Goal: Information Seeking & Learning: Learn about a topic

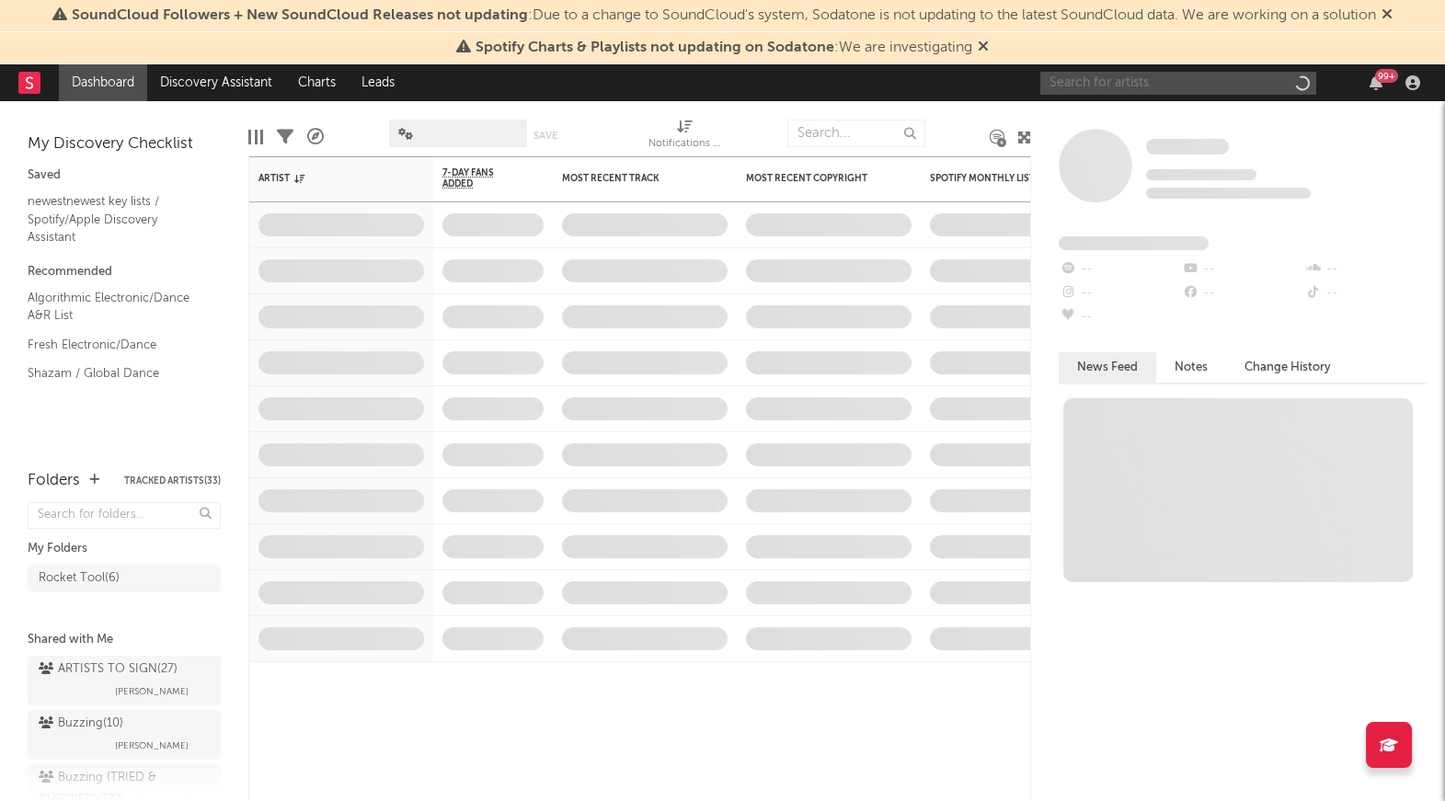
click at [1180, 89] on input "text" at bounding box center [1178, 83] width 276 height 23
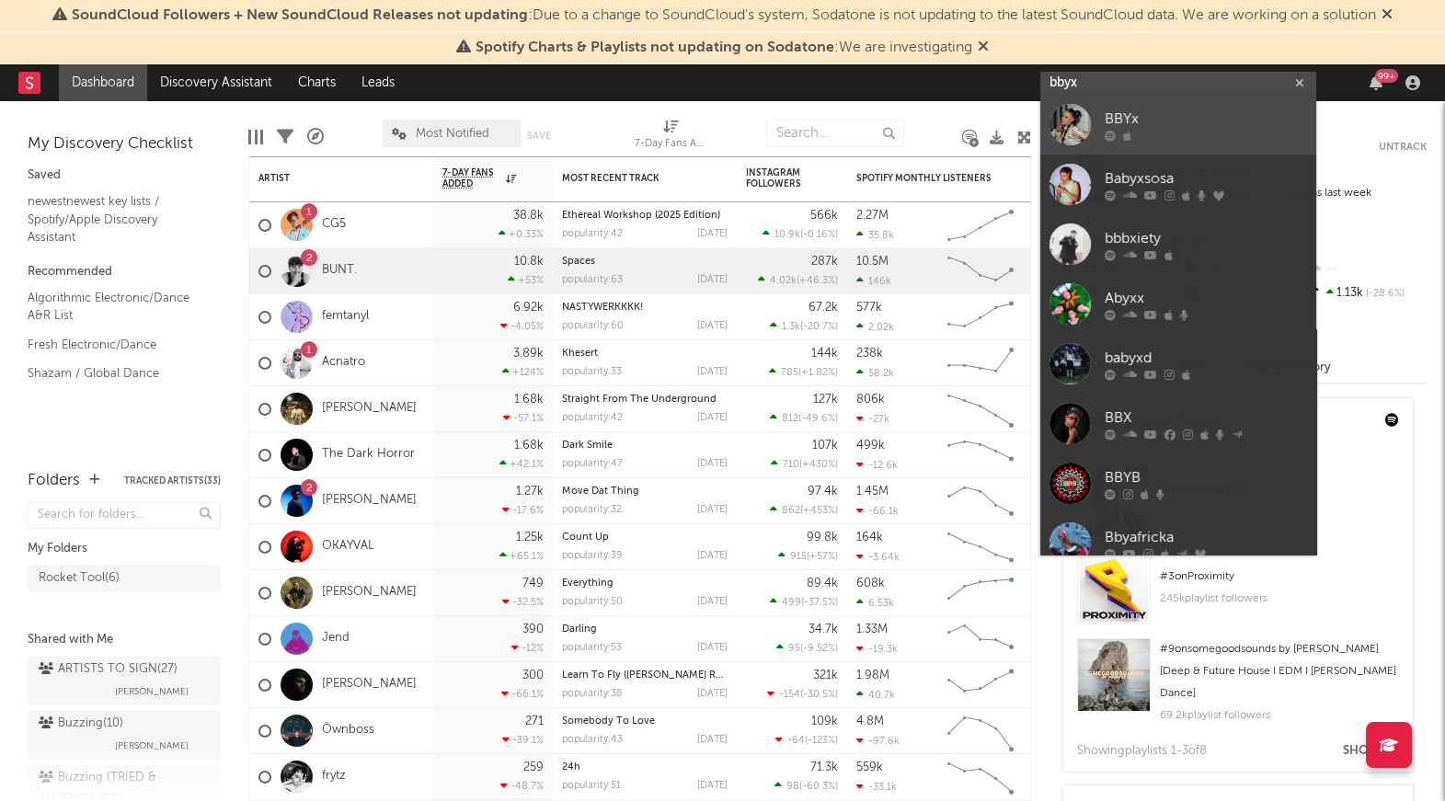
type input "bbyx"
click at [1150, 119] on div "BBYx" at bounding box center [1205, 120] width 202 height 22
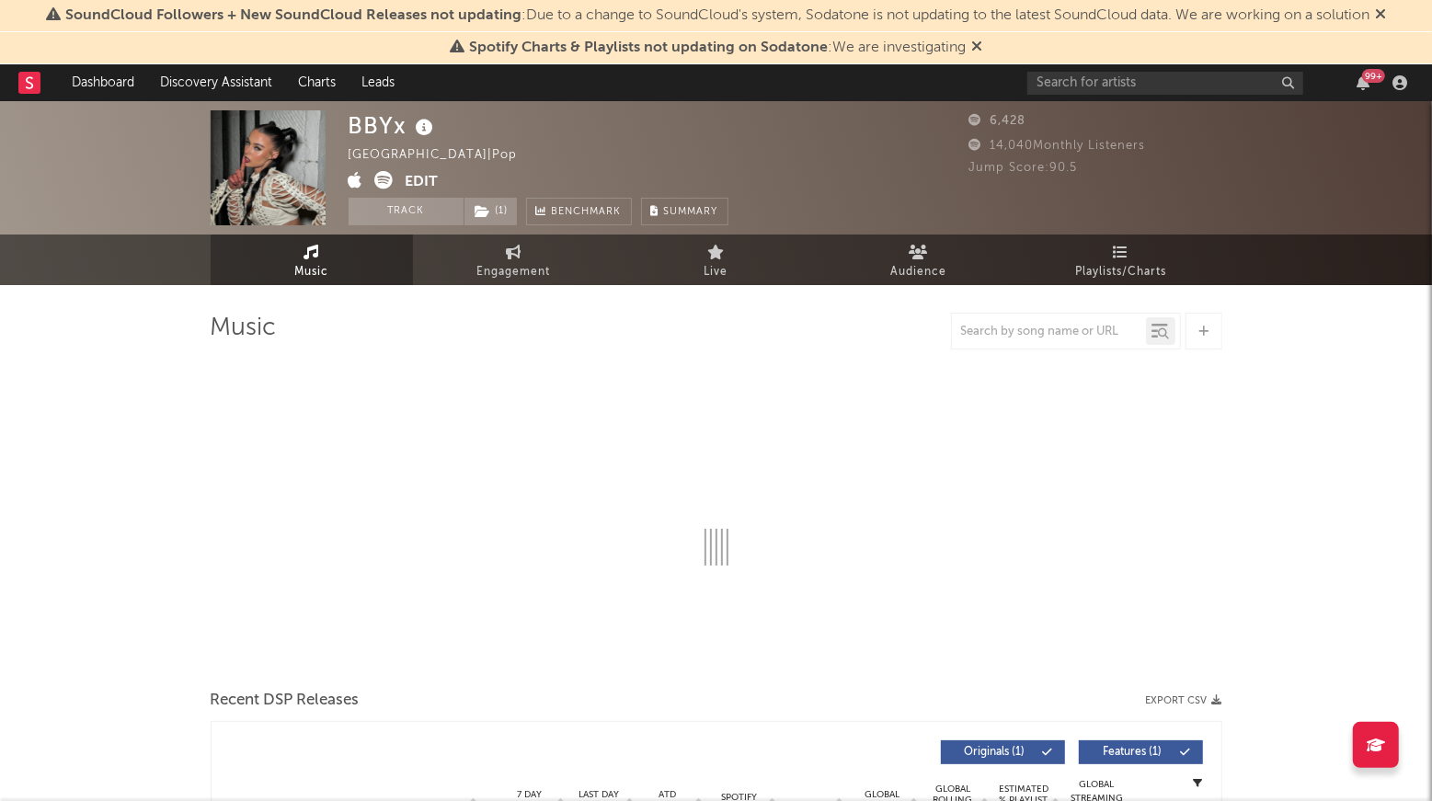
select select "6m"
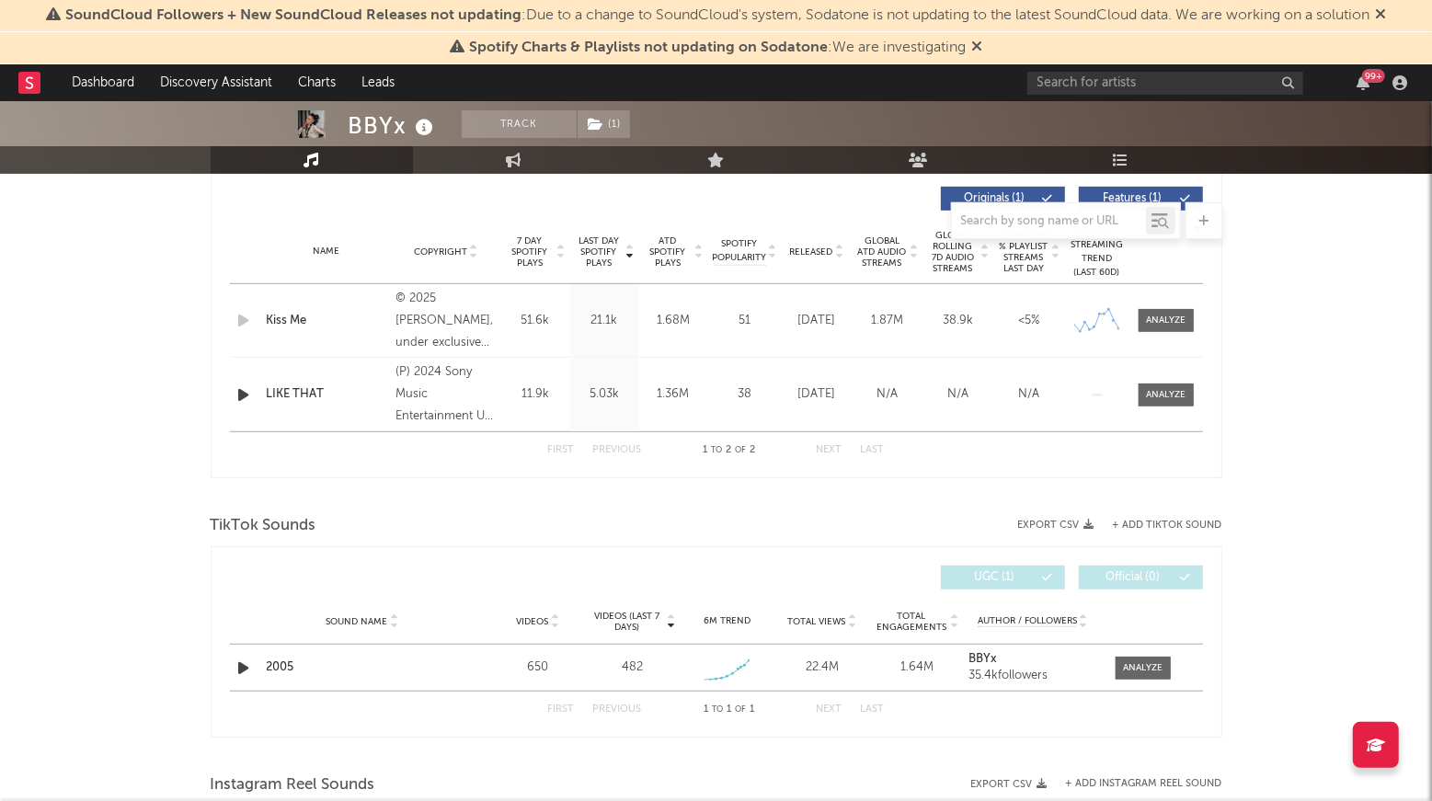
scroll to position [747, 0]
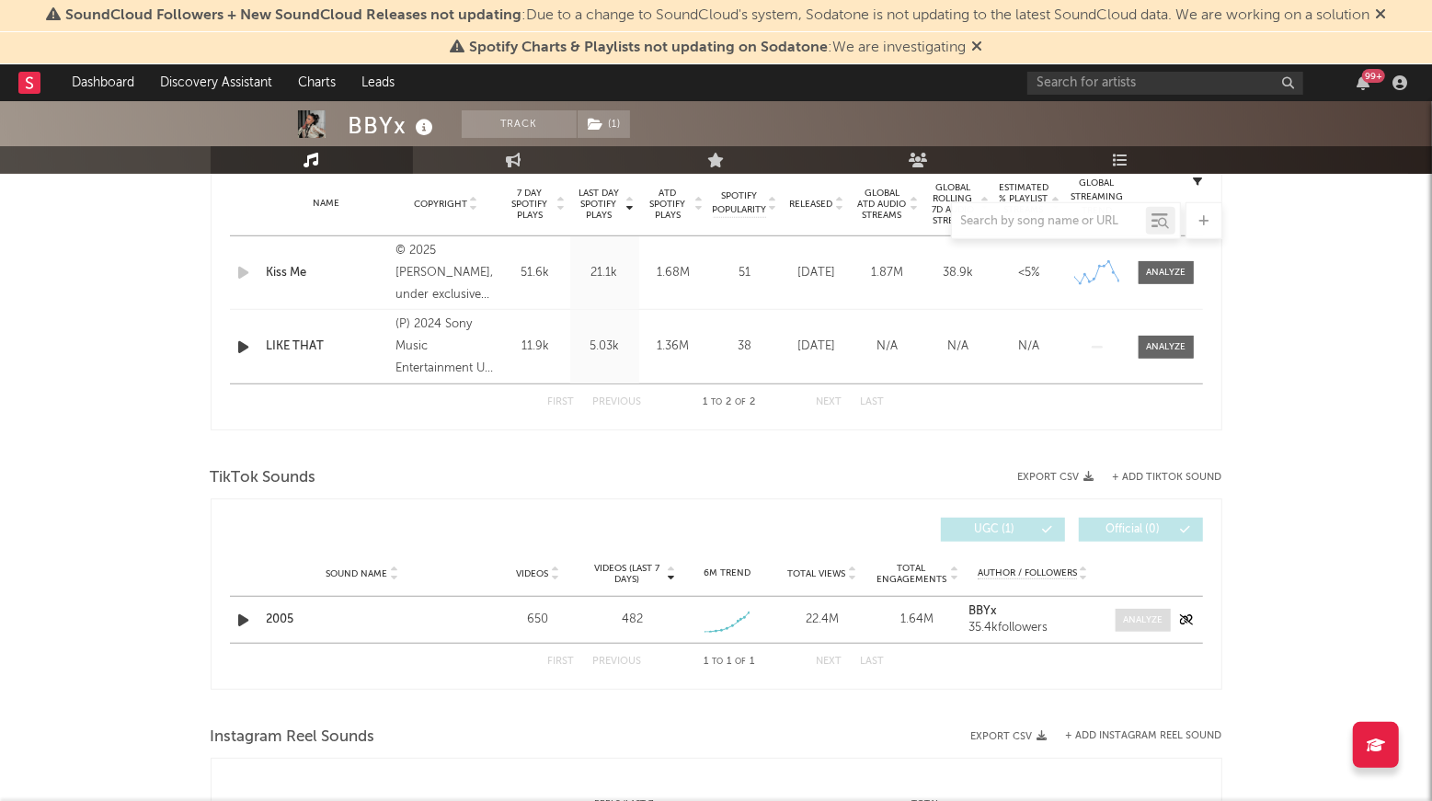
click at [1142, 626] on span at bounding box center [1142, 620] width 55 height 23
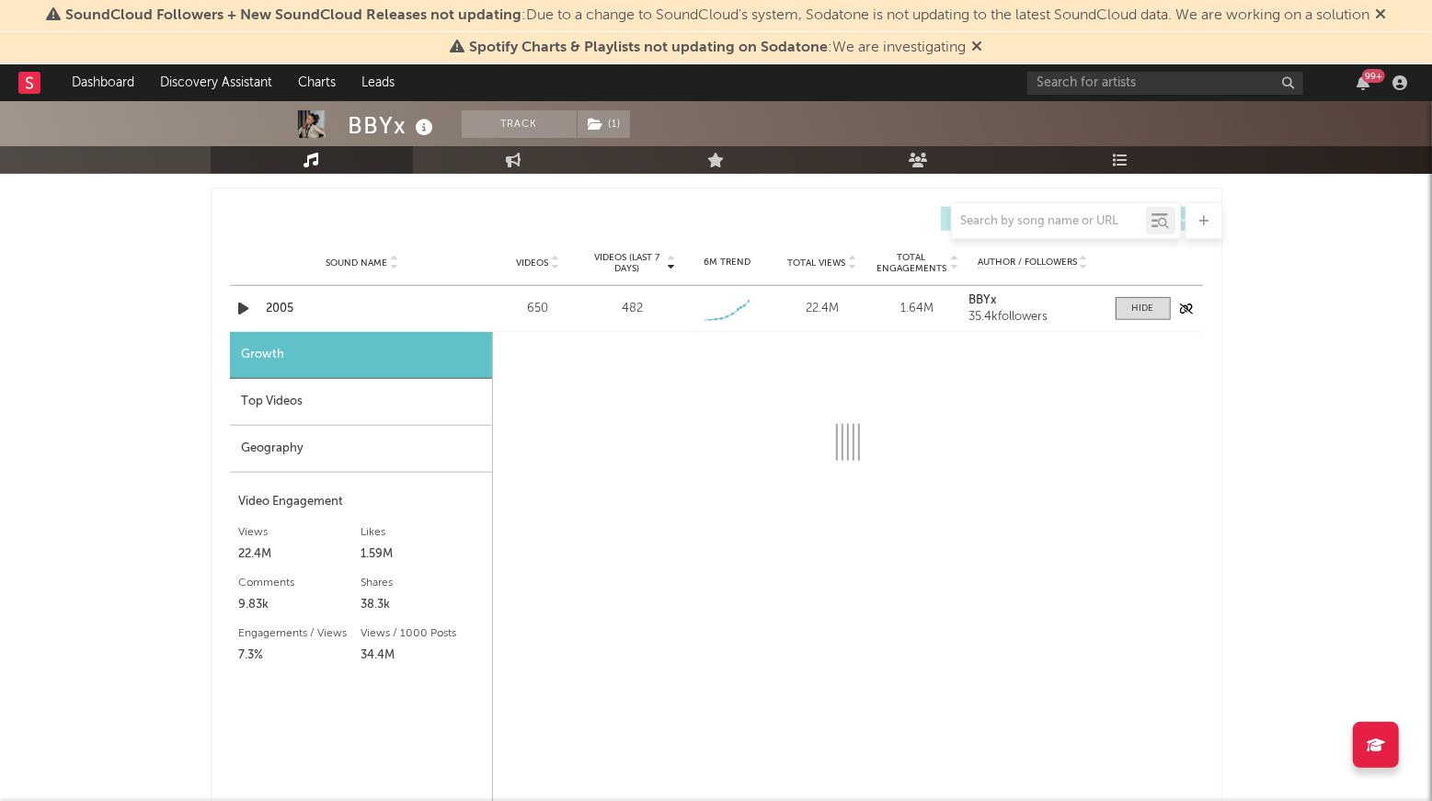
select select "1w"
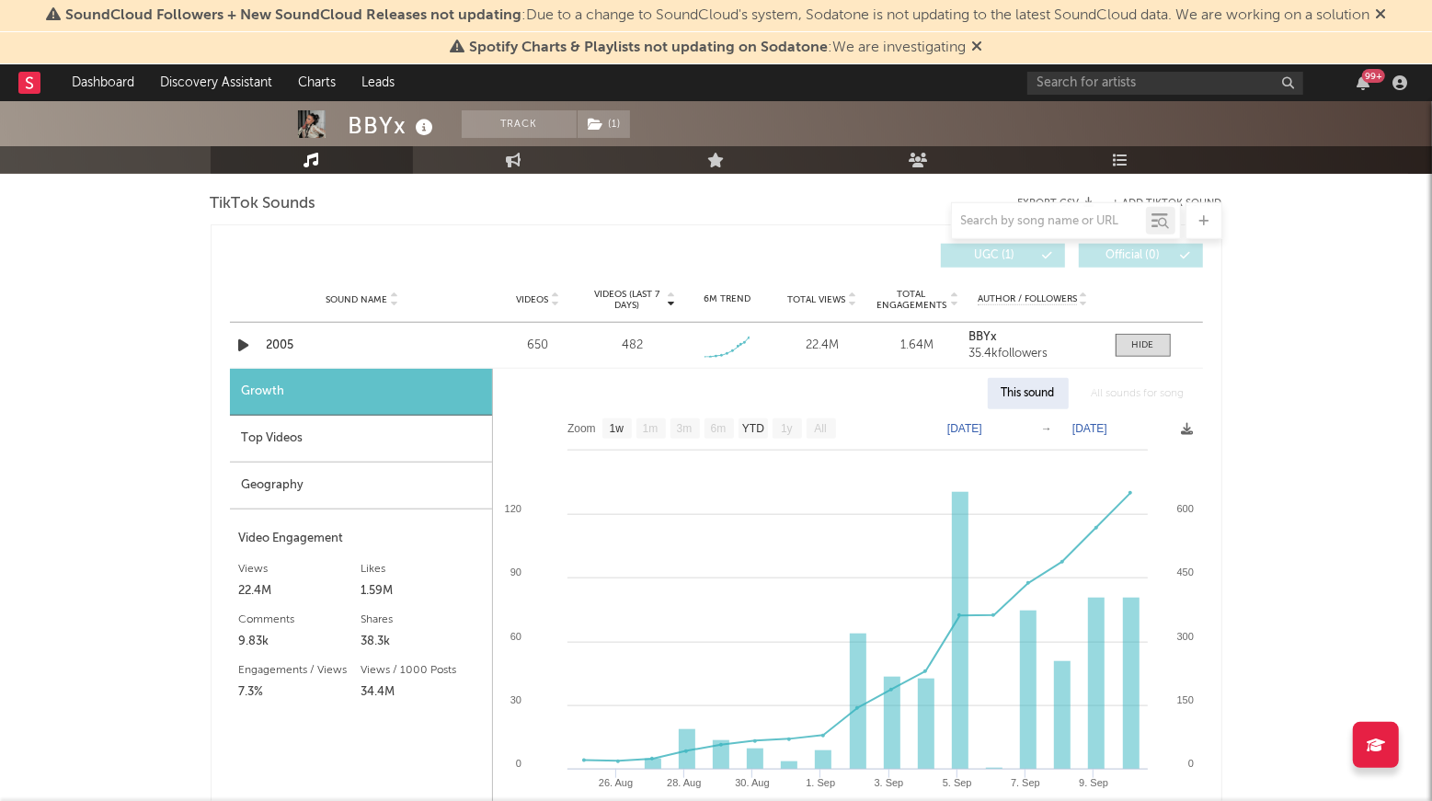
scroll to position [1015, 0]
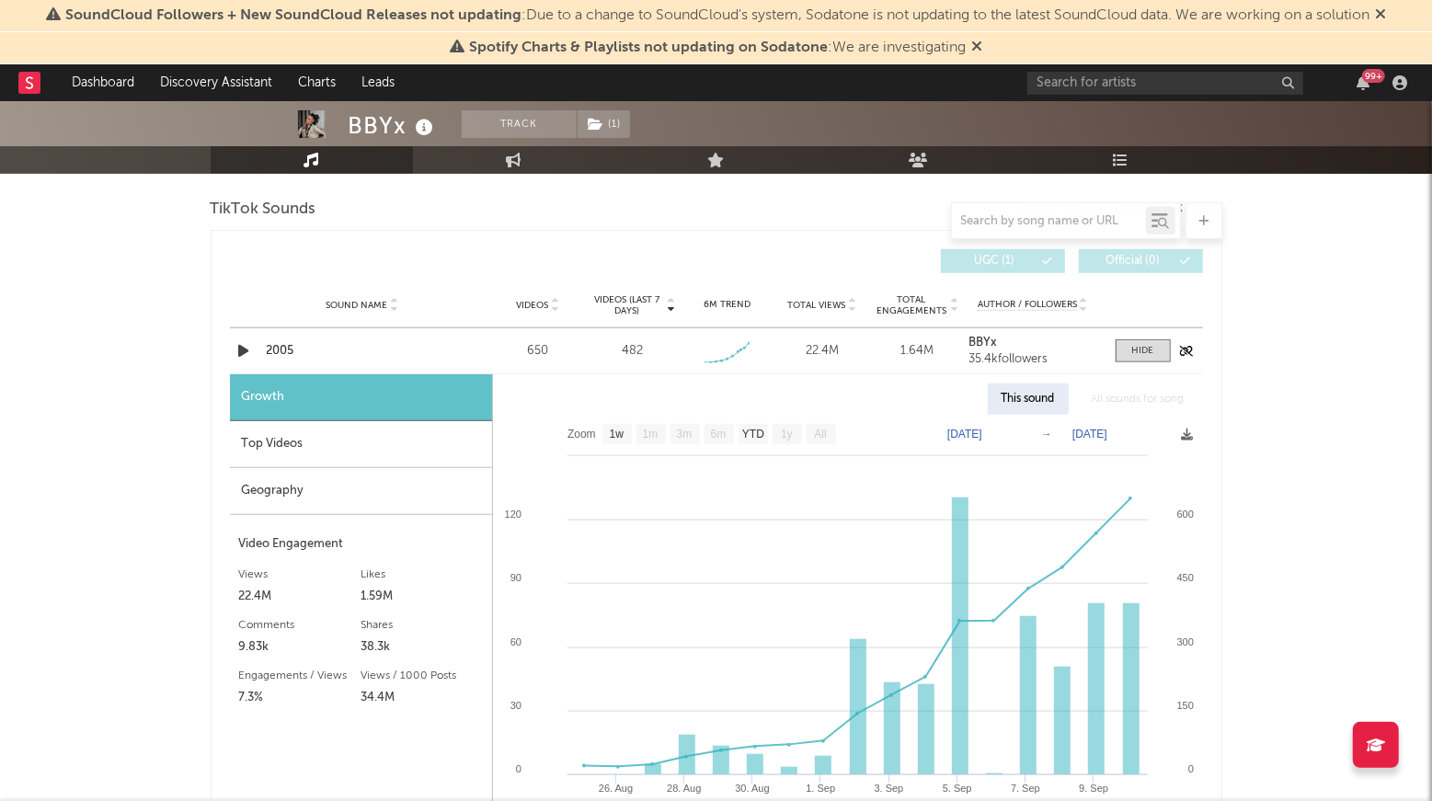
click at [237, 349] on icon "button" at bounding box center [243, 350] width 19 height 23
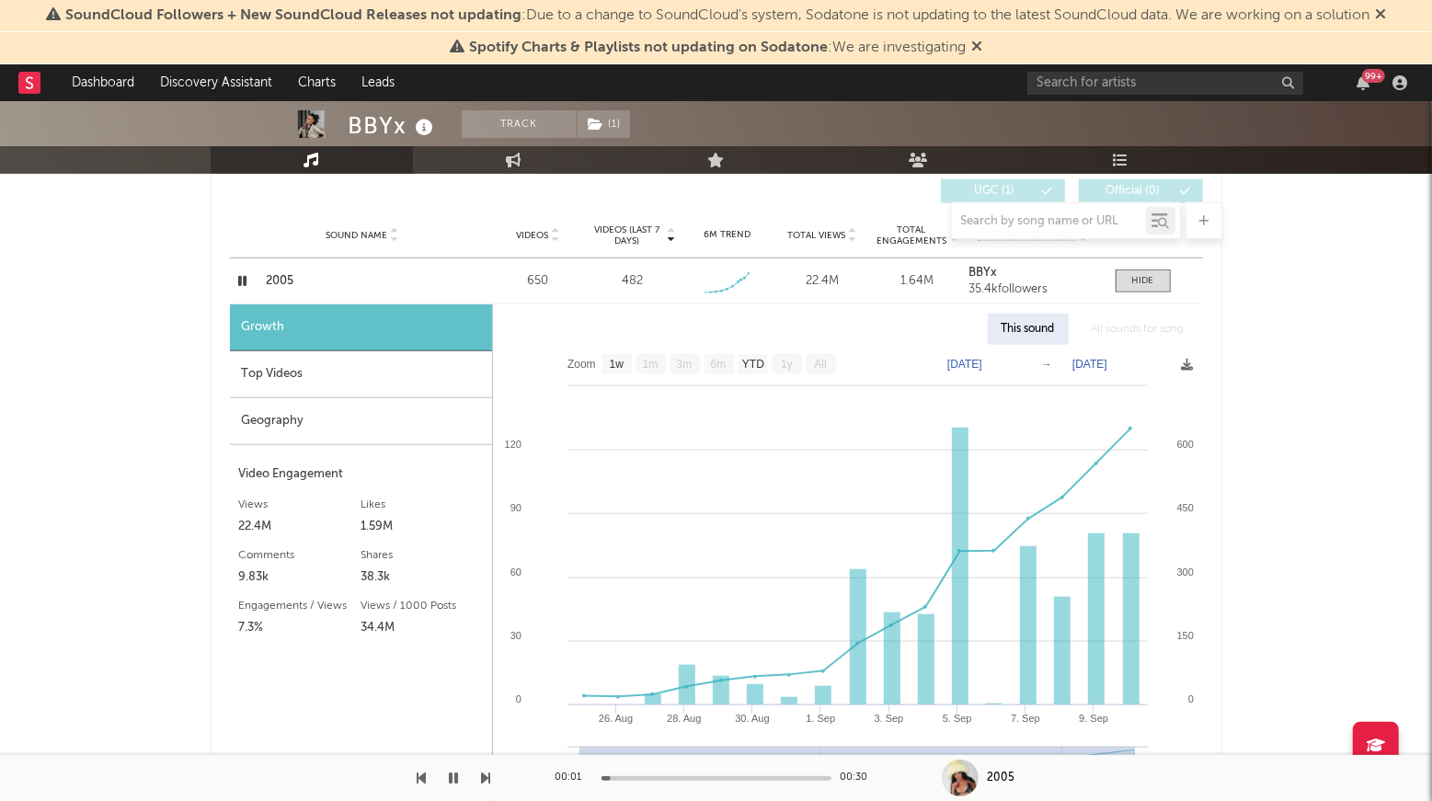
scroll to position [1080, 0]
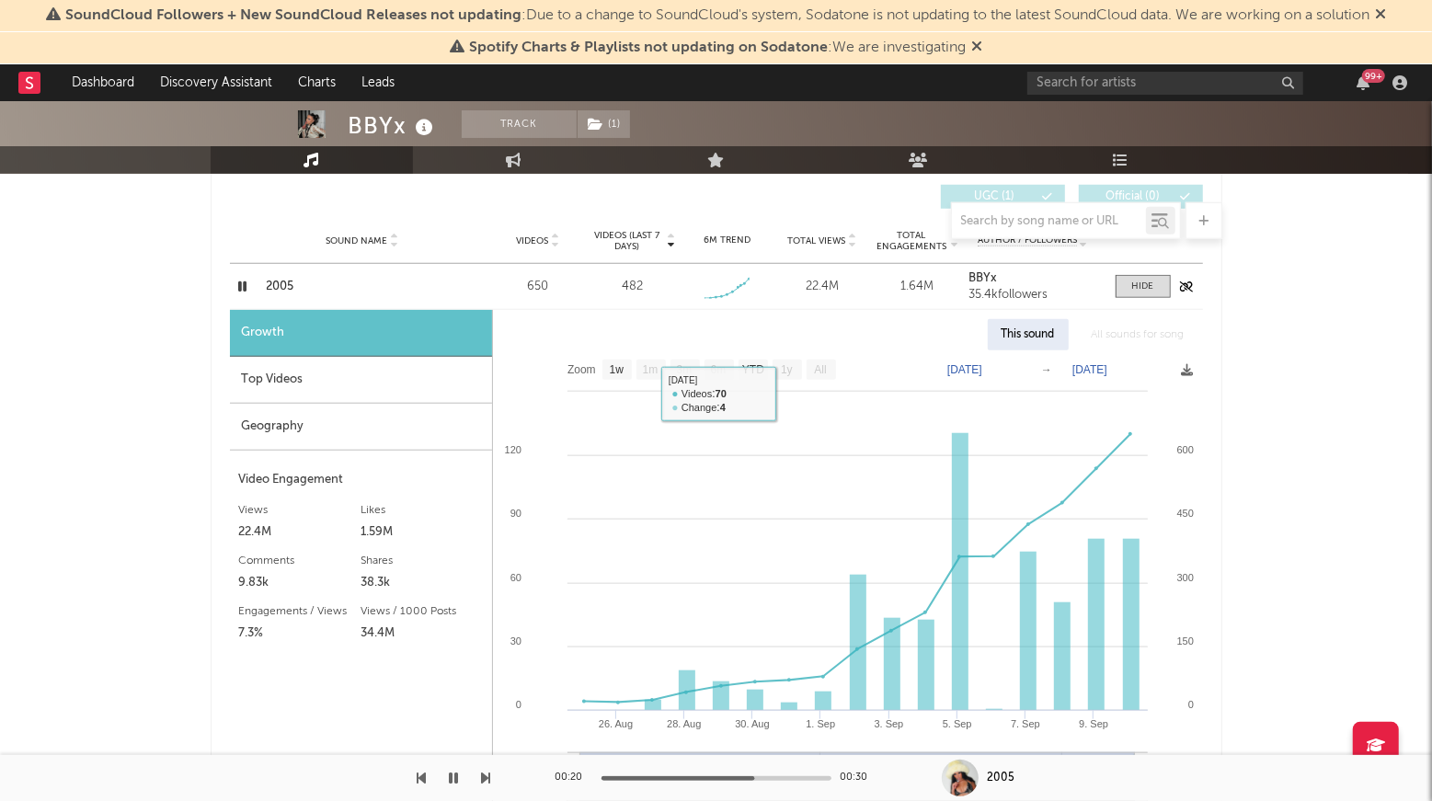
click at [341, 280] on div "2005" at bounding box center [363, 287] width 192 height 18
click at [235, 276] on icon "button" at bounding box center [242, 286] width 17 height 23
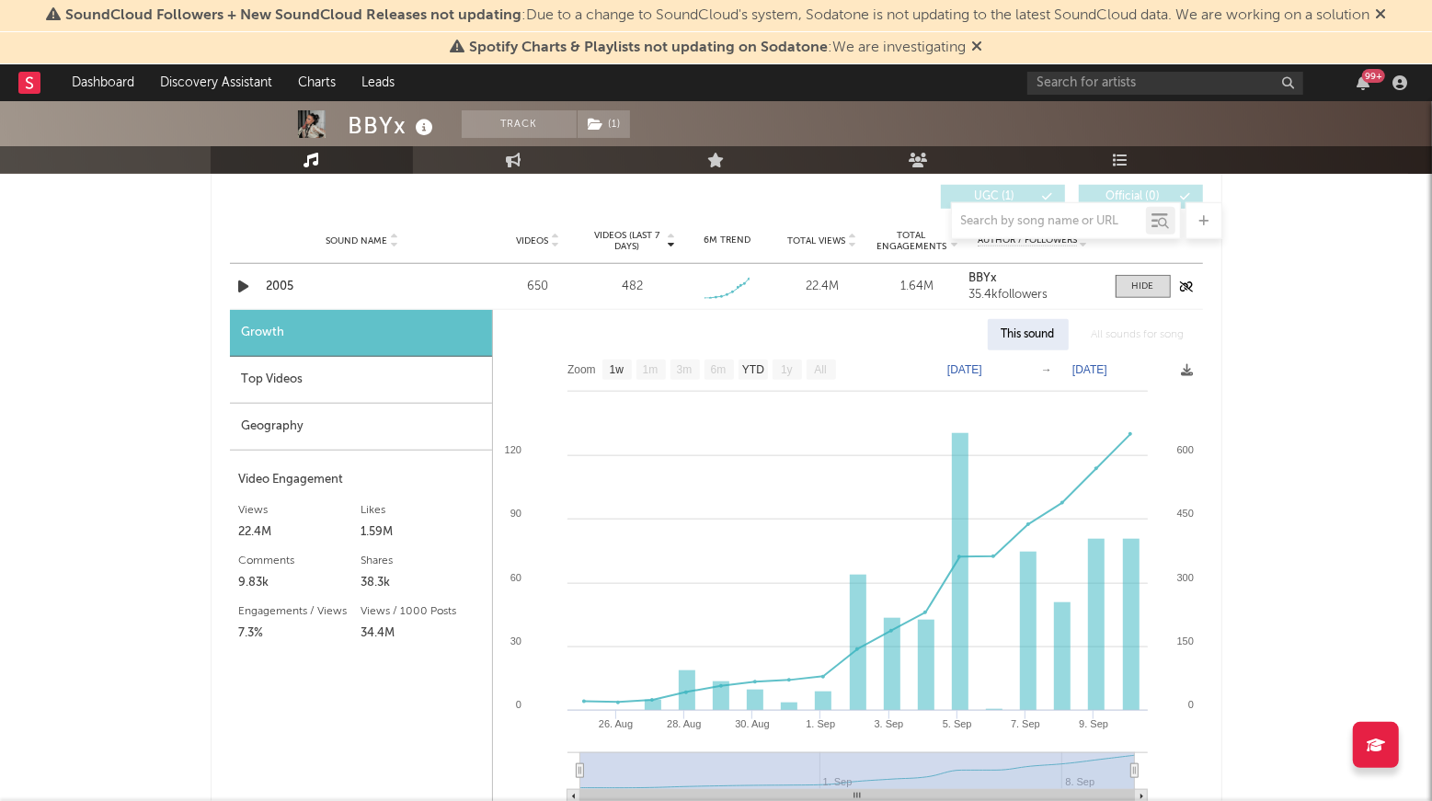
click at [248, 287] on icon "button" at bounding box center [243, 286] width 19 height 23
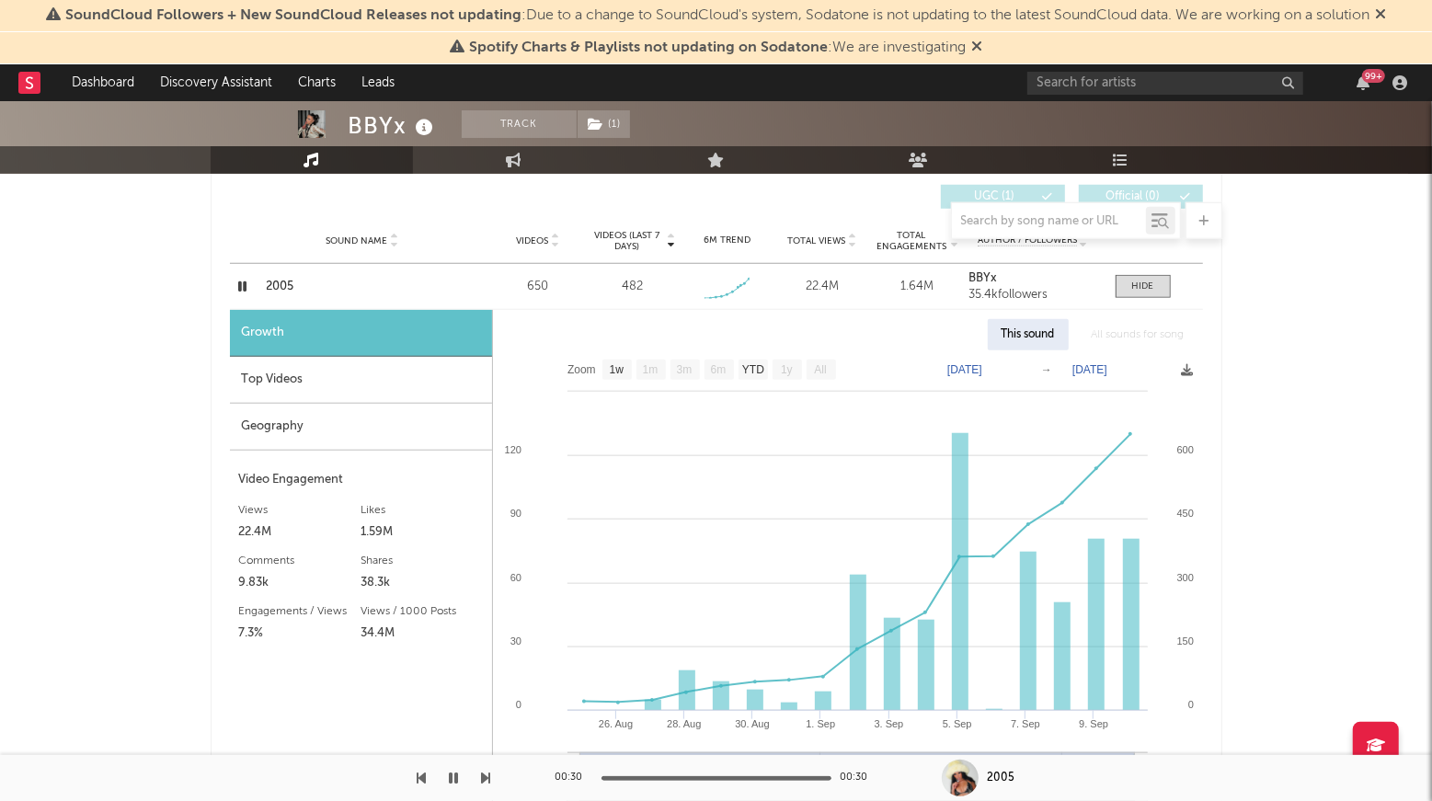
click at [641, 779] on div at bounding box center [716, 778] width 230 height 5
click at [333, 373] on div "Top Videos" at bounding box center [361, 380] width 262 height 47
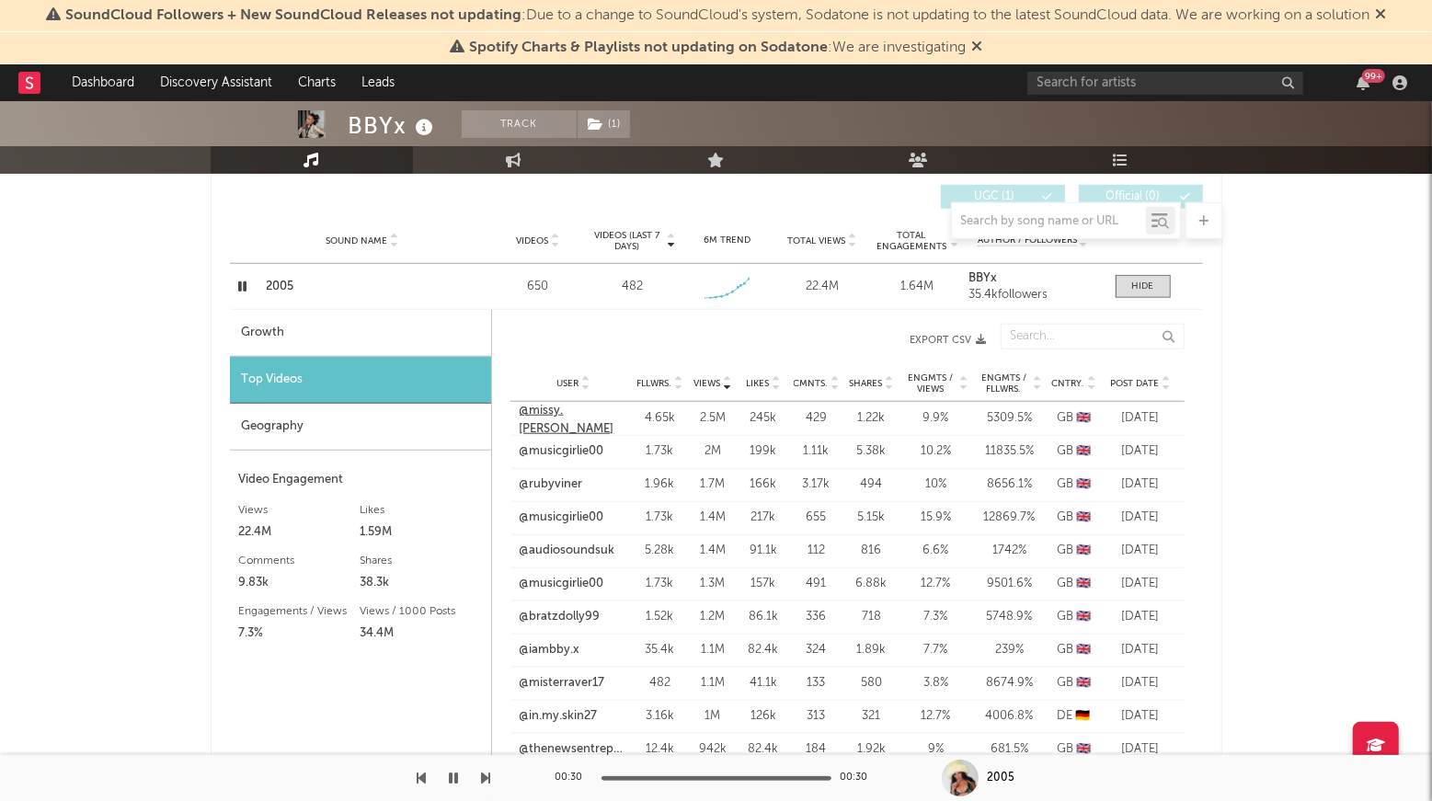
click at [577, 413] on link "@missy.[PERSON_NAME]" at bounding box center [574, 420] width 109 height 36
click at [561, 482] on link "@rubyviner" at bounding box center [551, 484] width 63 height 18
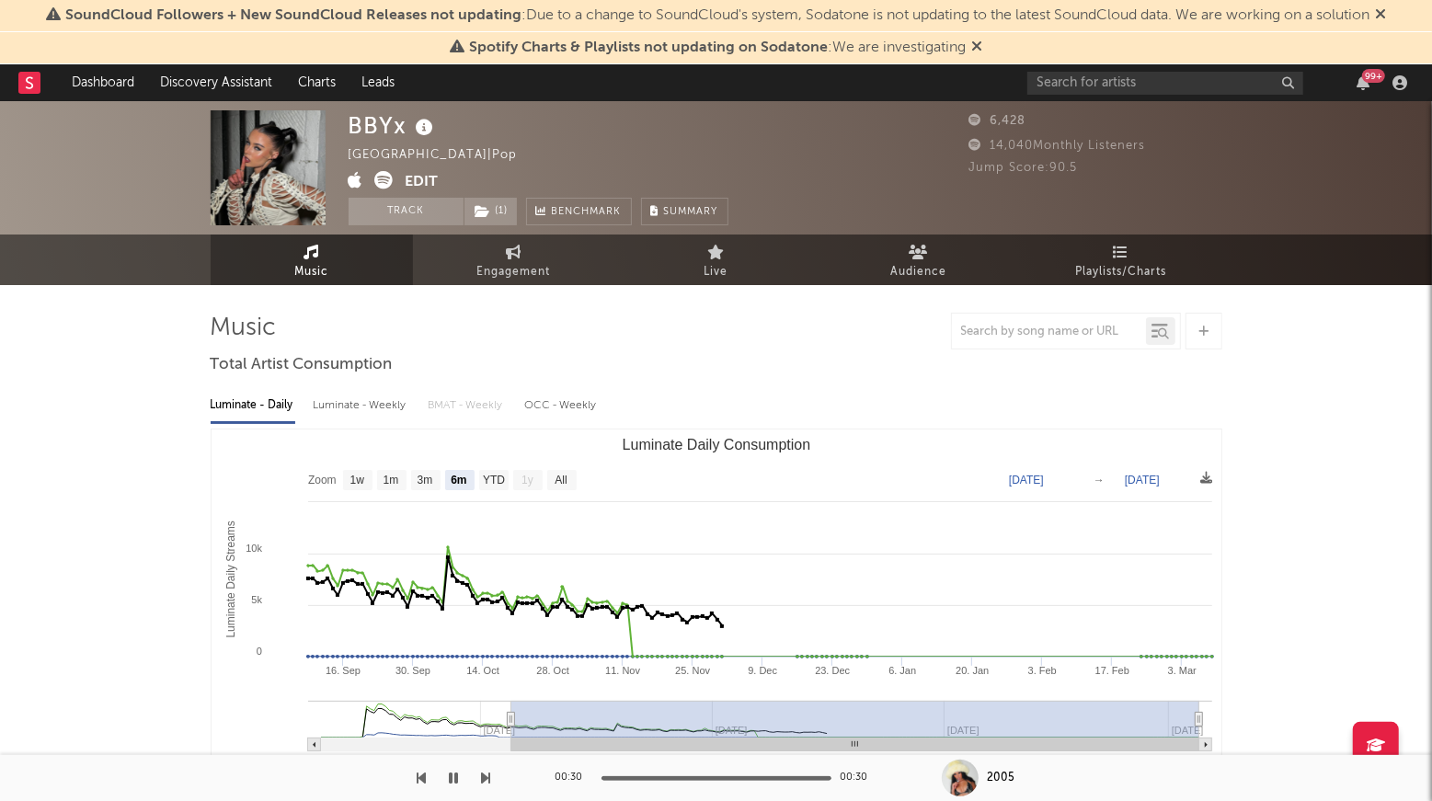
click at [379, 182] on icon at bounding box center [384, 180] width 18 height 18
